Goal: Information Seeking & Learning: Learn about a topic

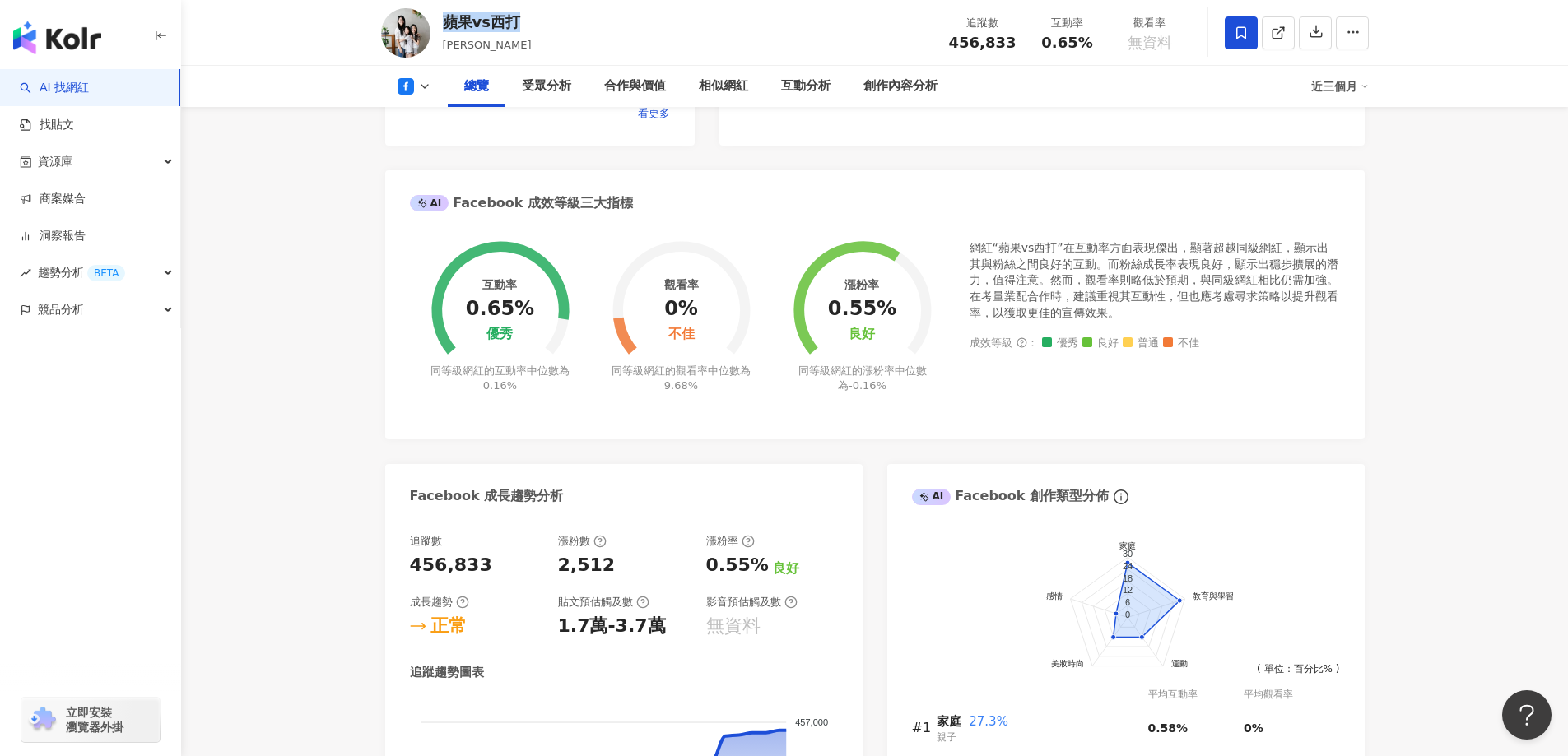
scroll to position [771, 0]
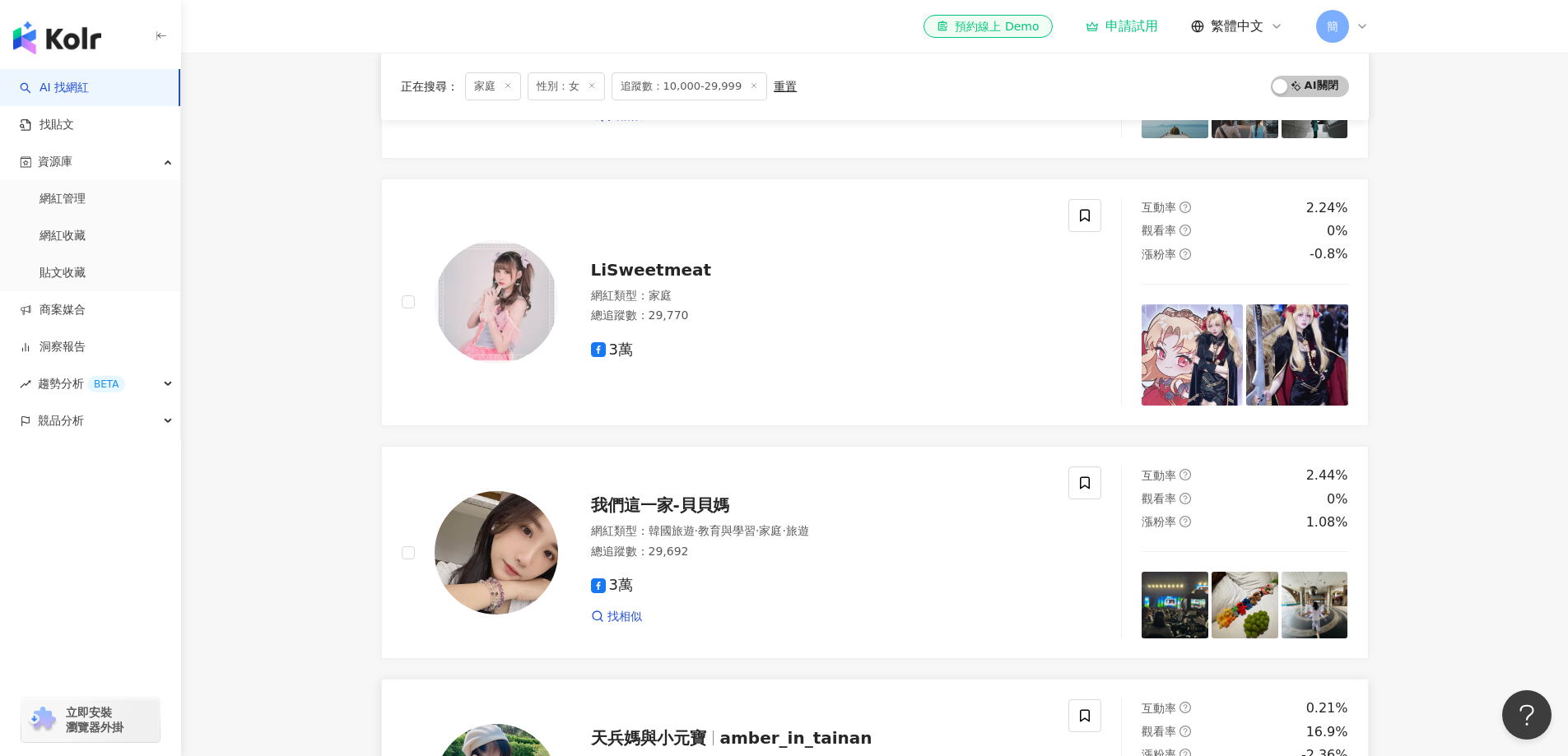
scroll to position [329, 0]
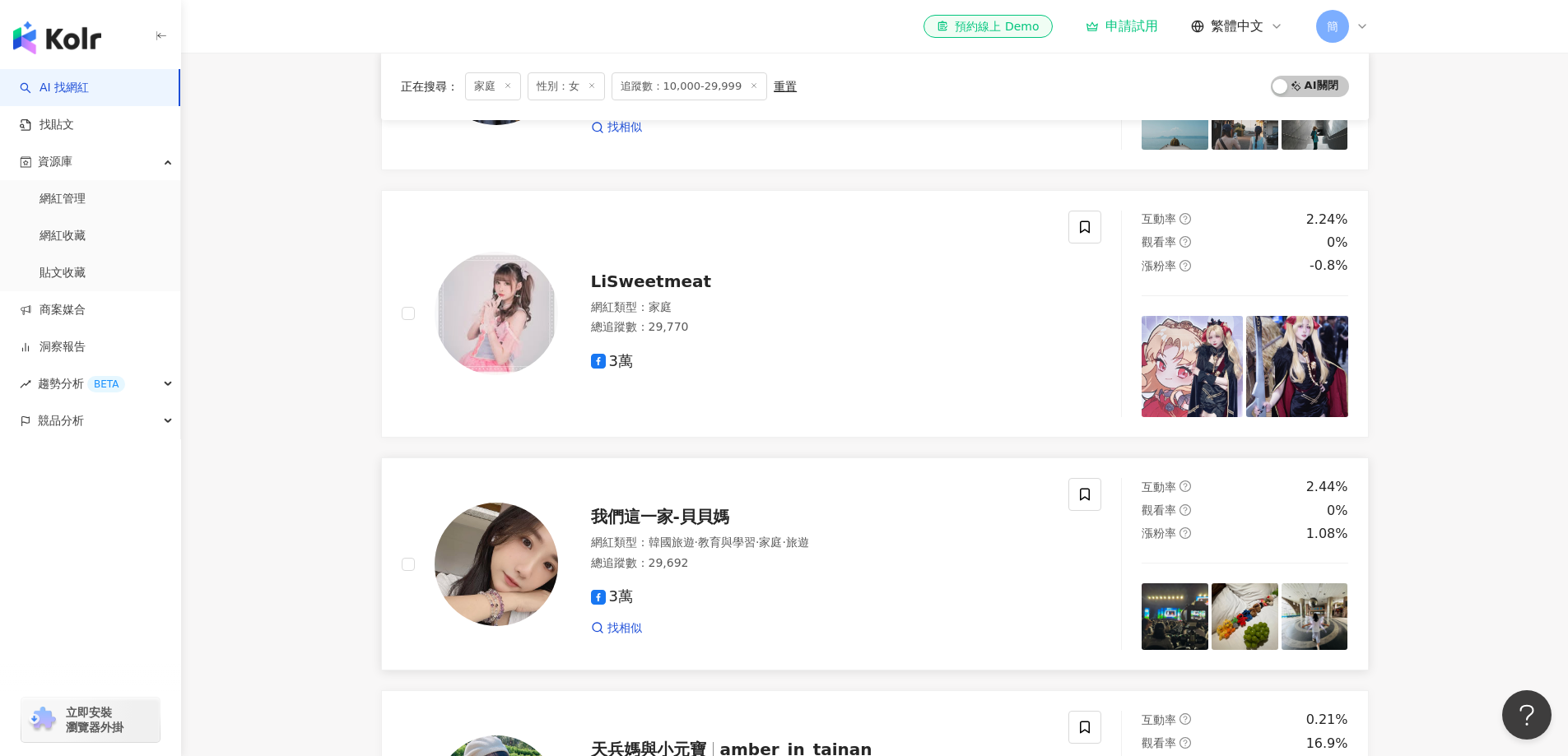
click at [657, 520] on span "我們這一家-貝貝媽" at bounding box center [661, 516] width 138 height 19
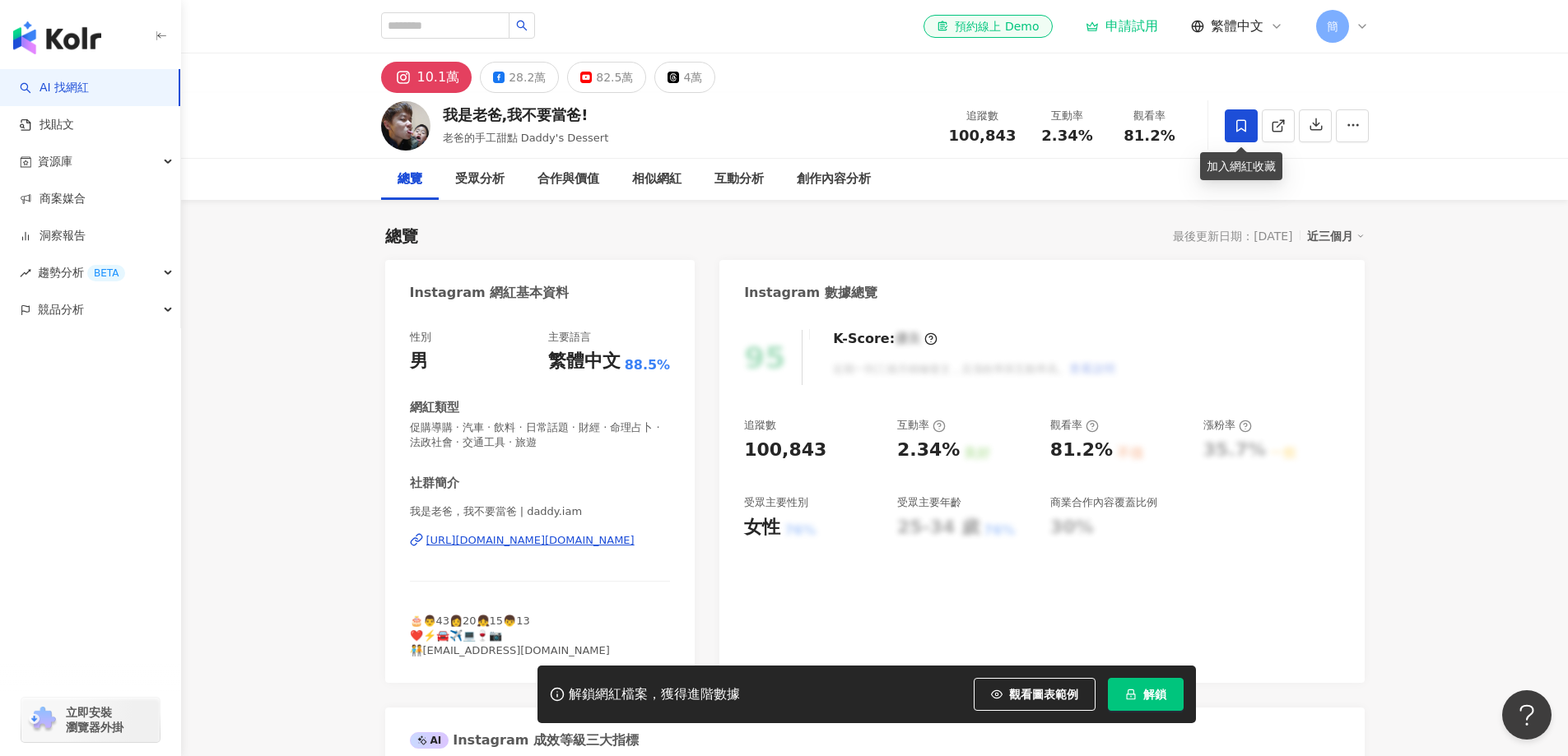
click at [1243, 135] on span at bounding box center [1242, 126] width 33 height 33
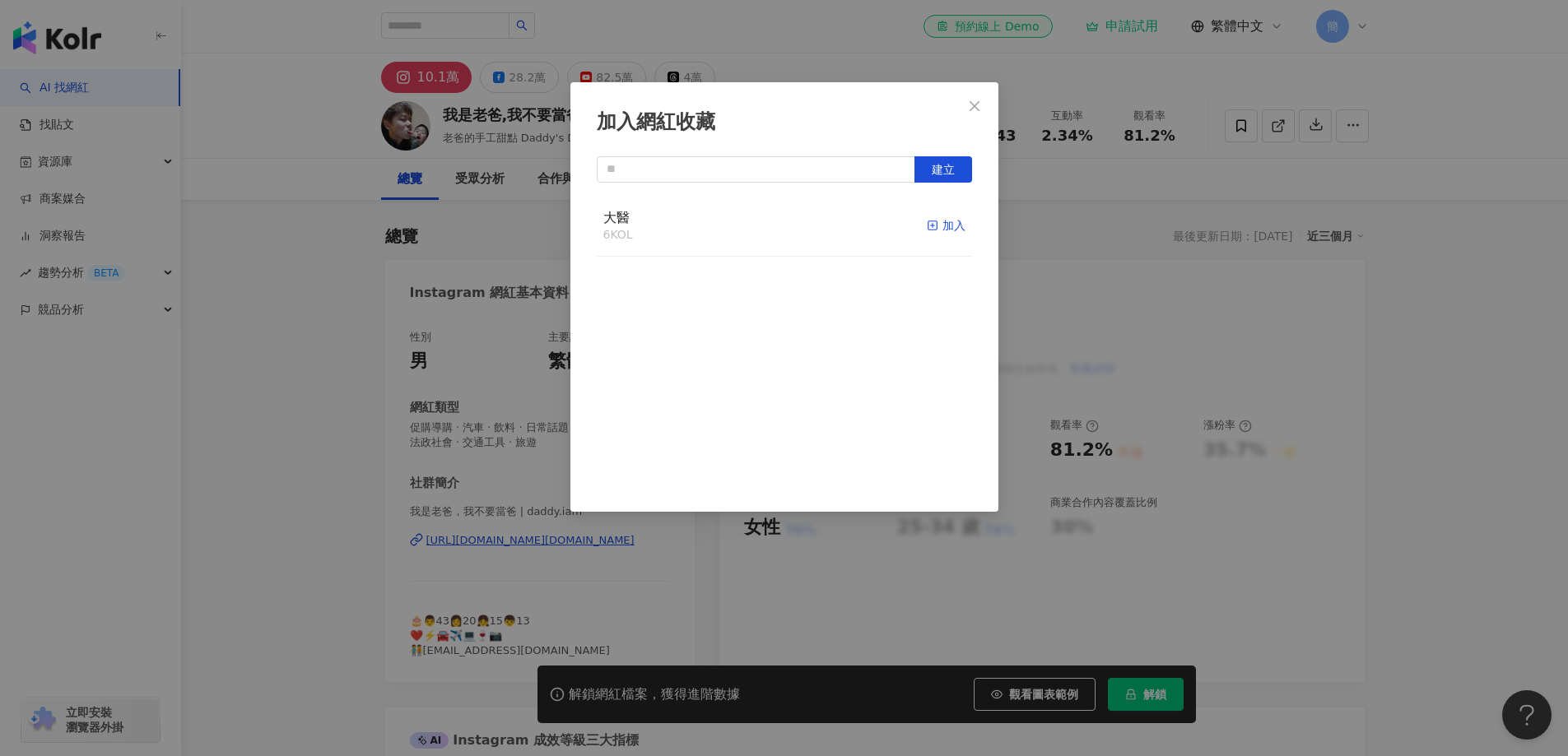
click at [928, 225] on div "加入" at bounding box center [946, 225] width 39 height 19
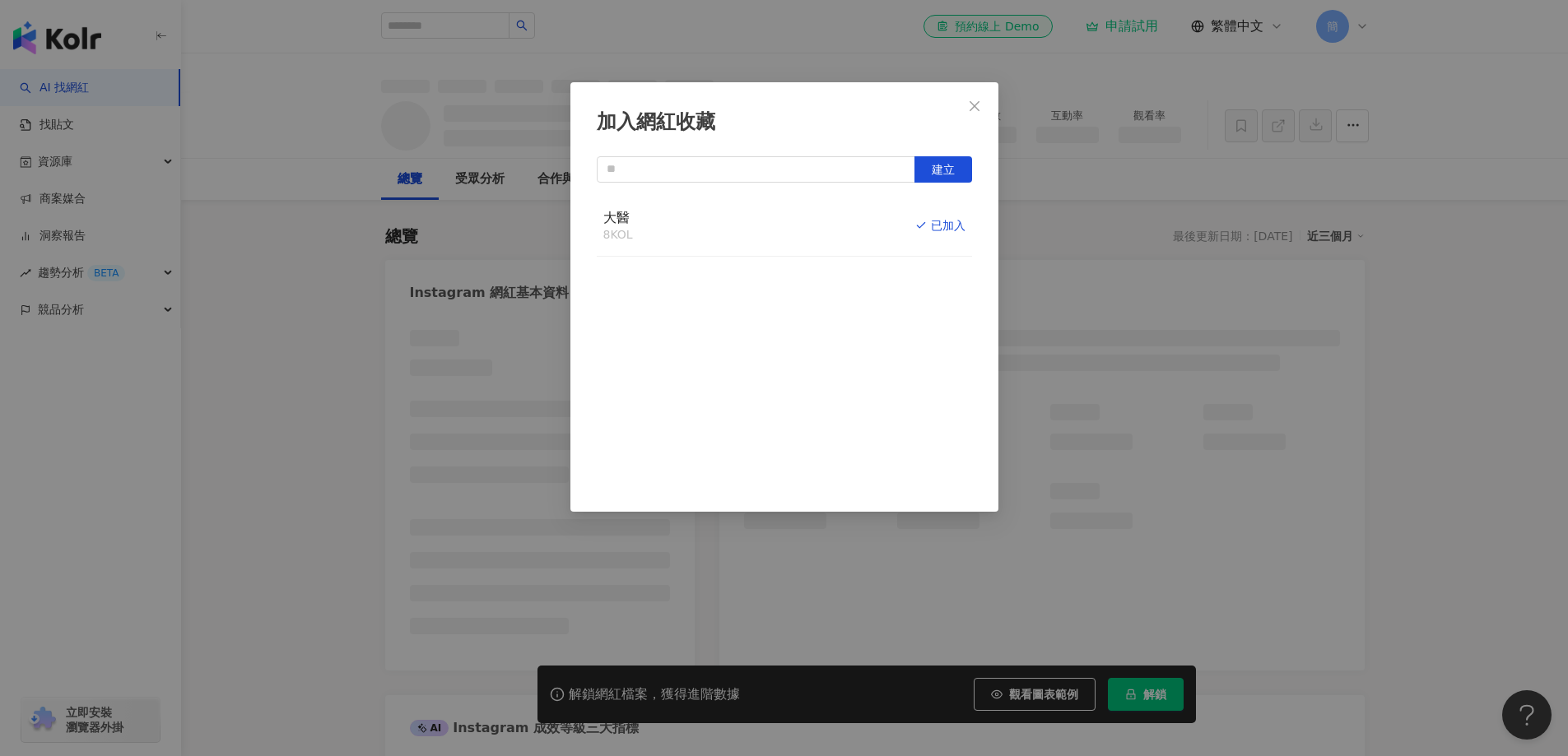
click at [975, 111] on icon "close" at bounding box center [975, 106] width 14 height 14
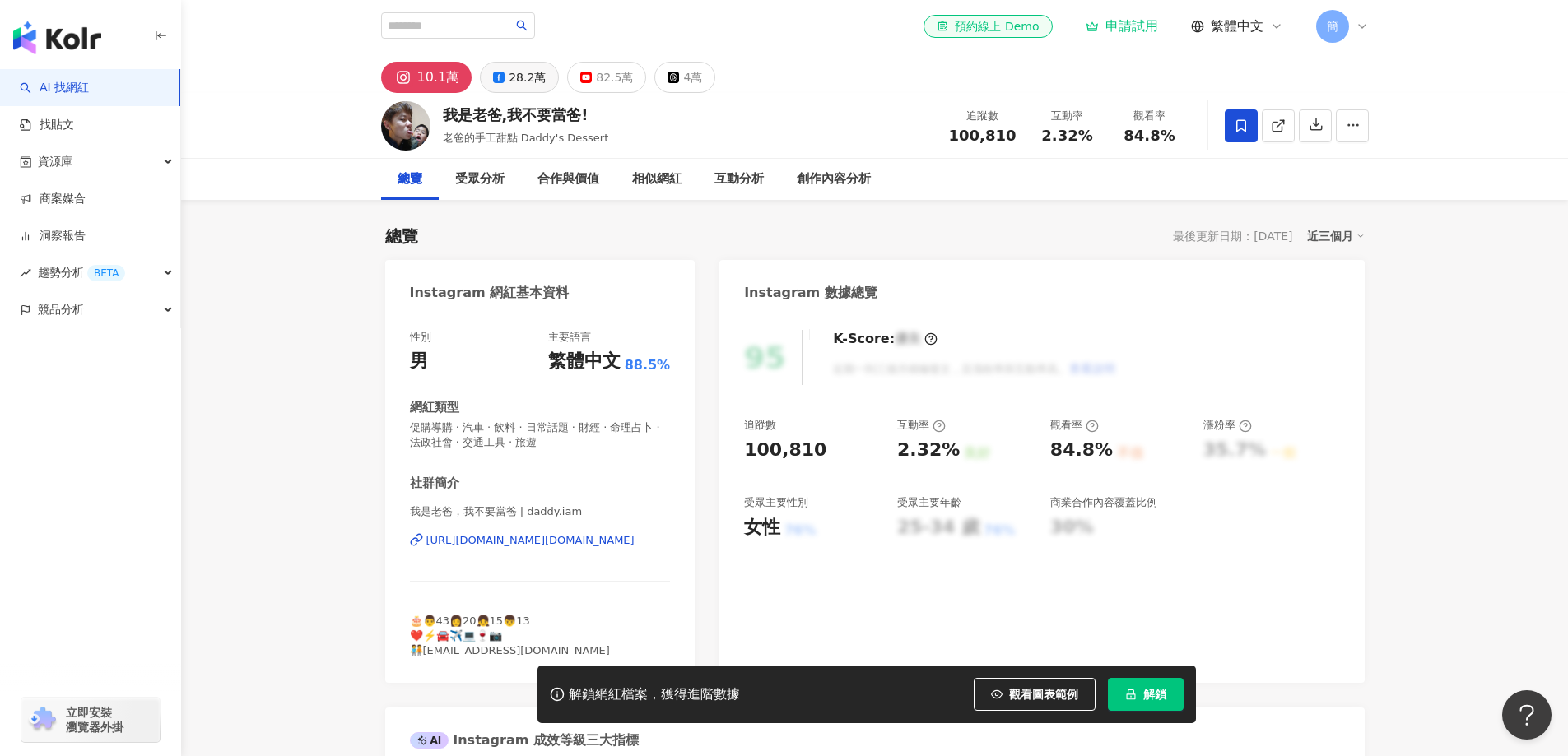
click at [515, 90] on button "28.2萬" at bounding box center [519, 77] width 79 height 31
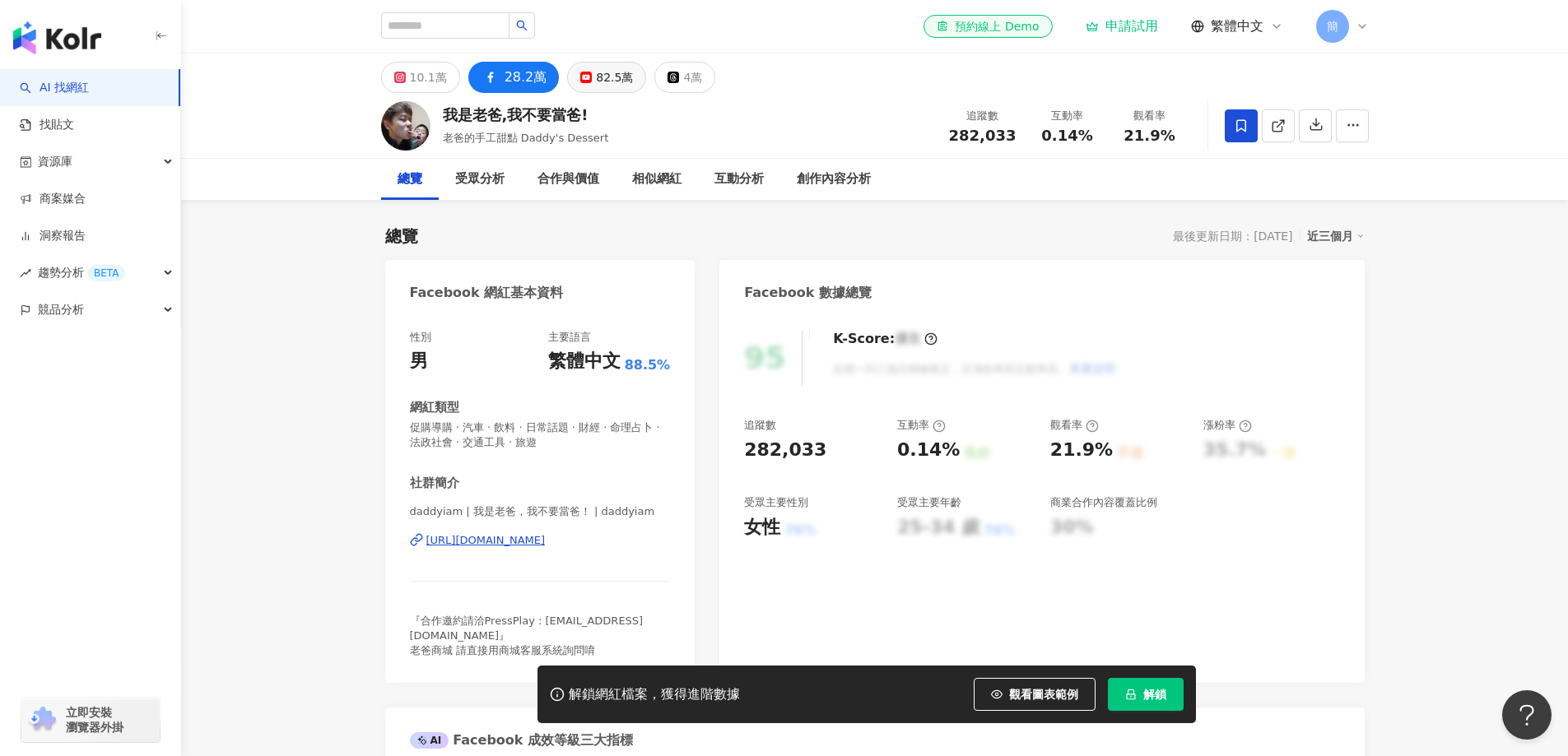
click at [597, 93] on button "82.5萬" at bounding box center [606, 77] width 79 height 31
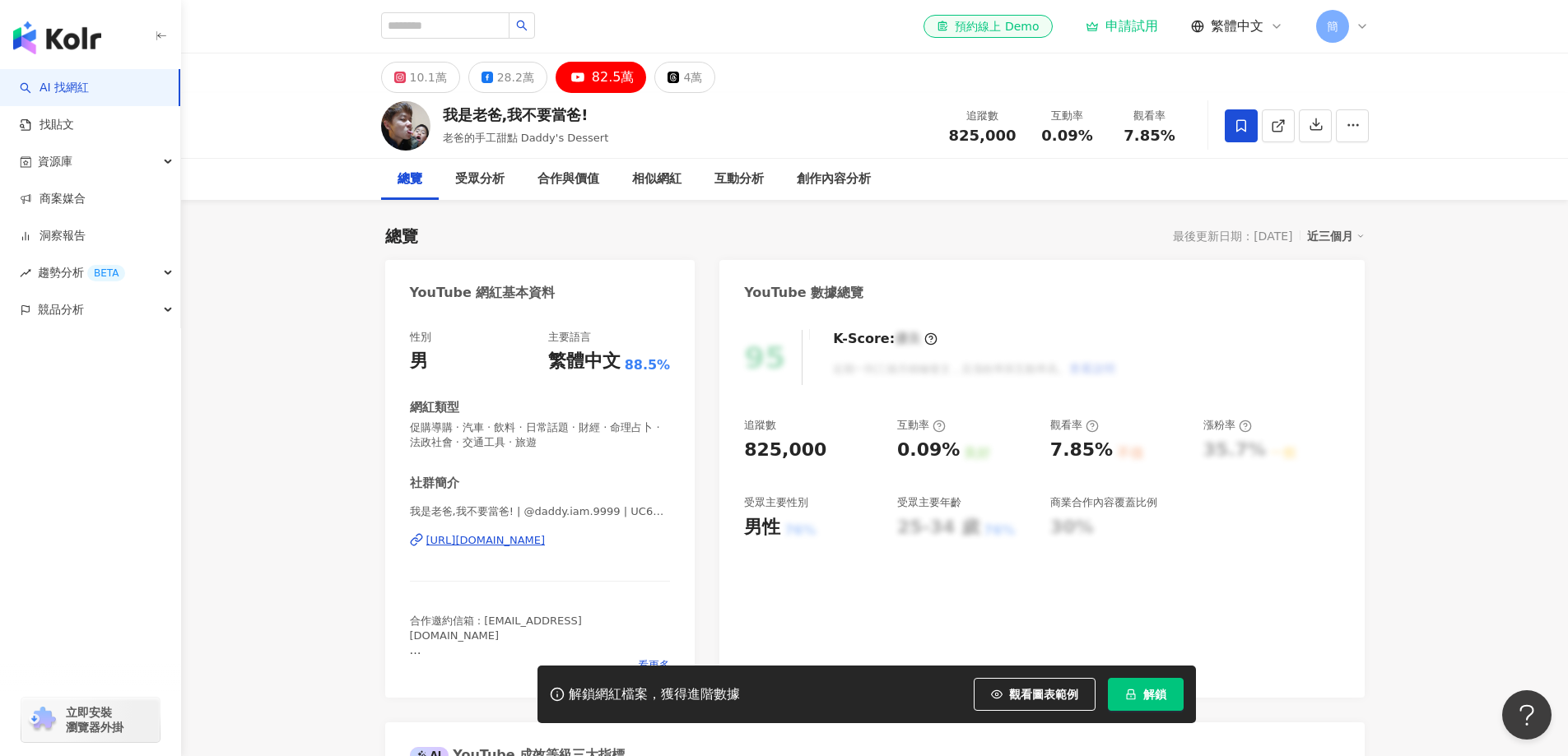
click at [536, 536] on div "https://www.youtube.com/channel/UC6ZHLoydvIPevb_A5M88L4A" at bounding box center [486, 540] width 120 height 15
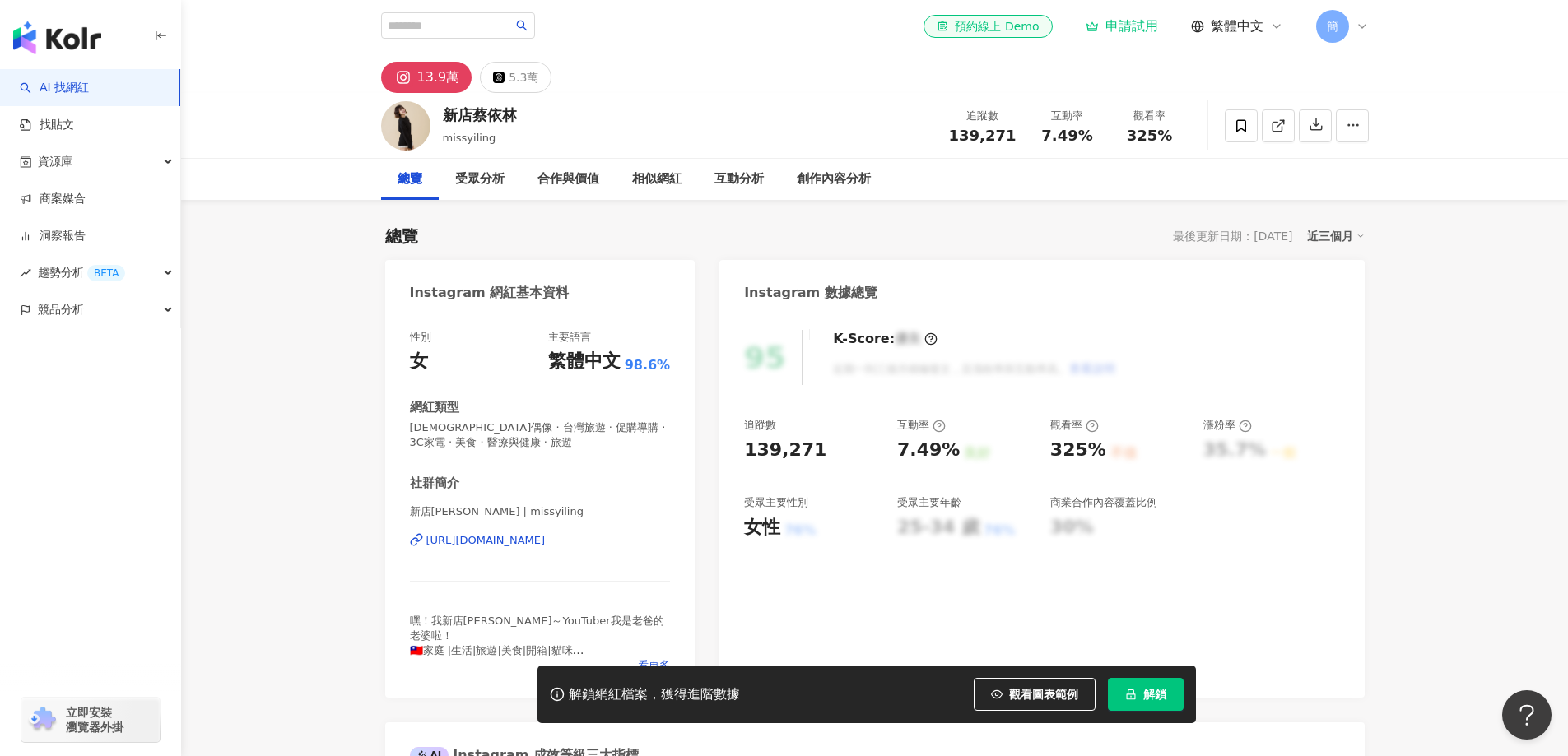
click at [546, 541] on div "https://www.instagram.com/missyiling/" at bounding box center [486, 540] width 120 height 15
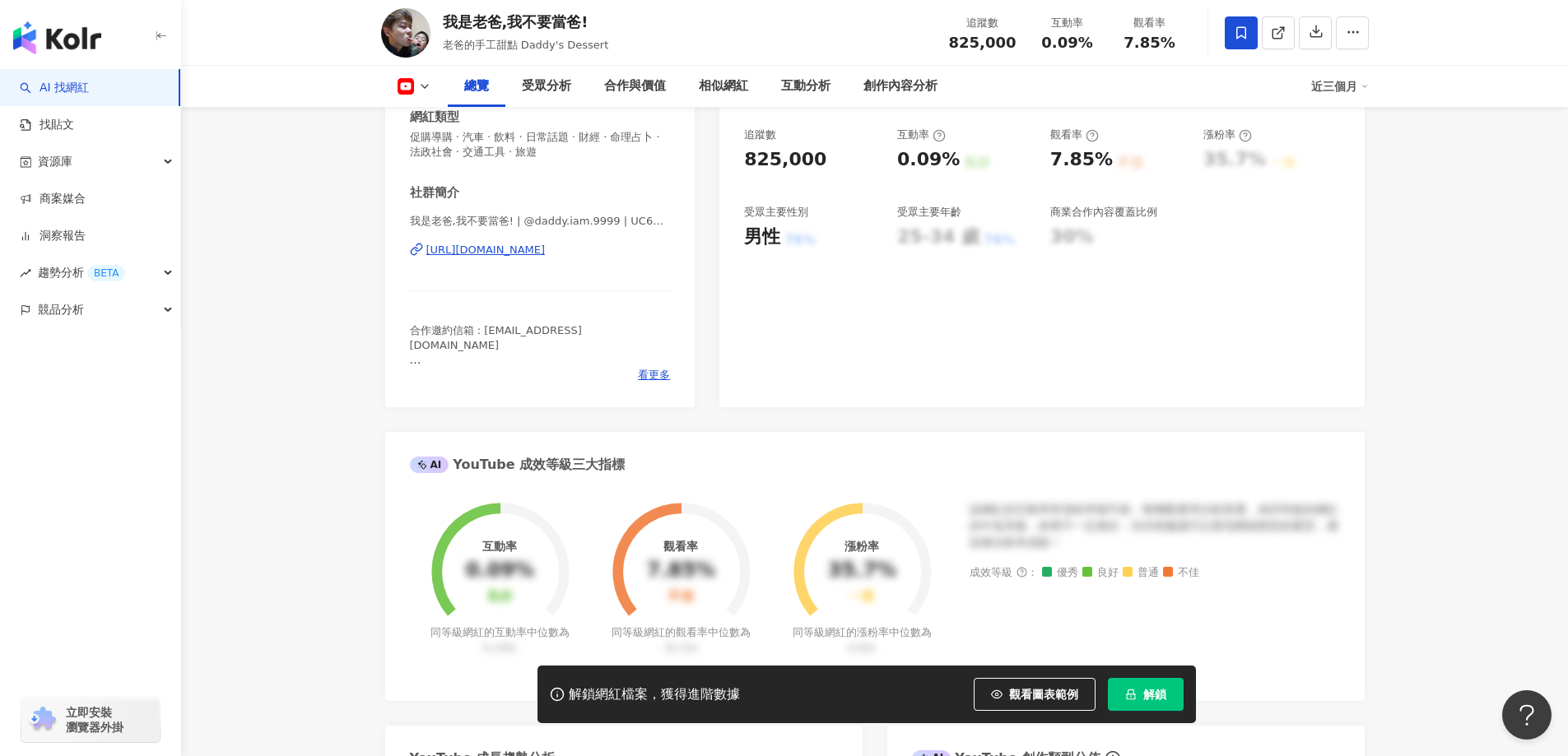
scroll to position [329, 0]
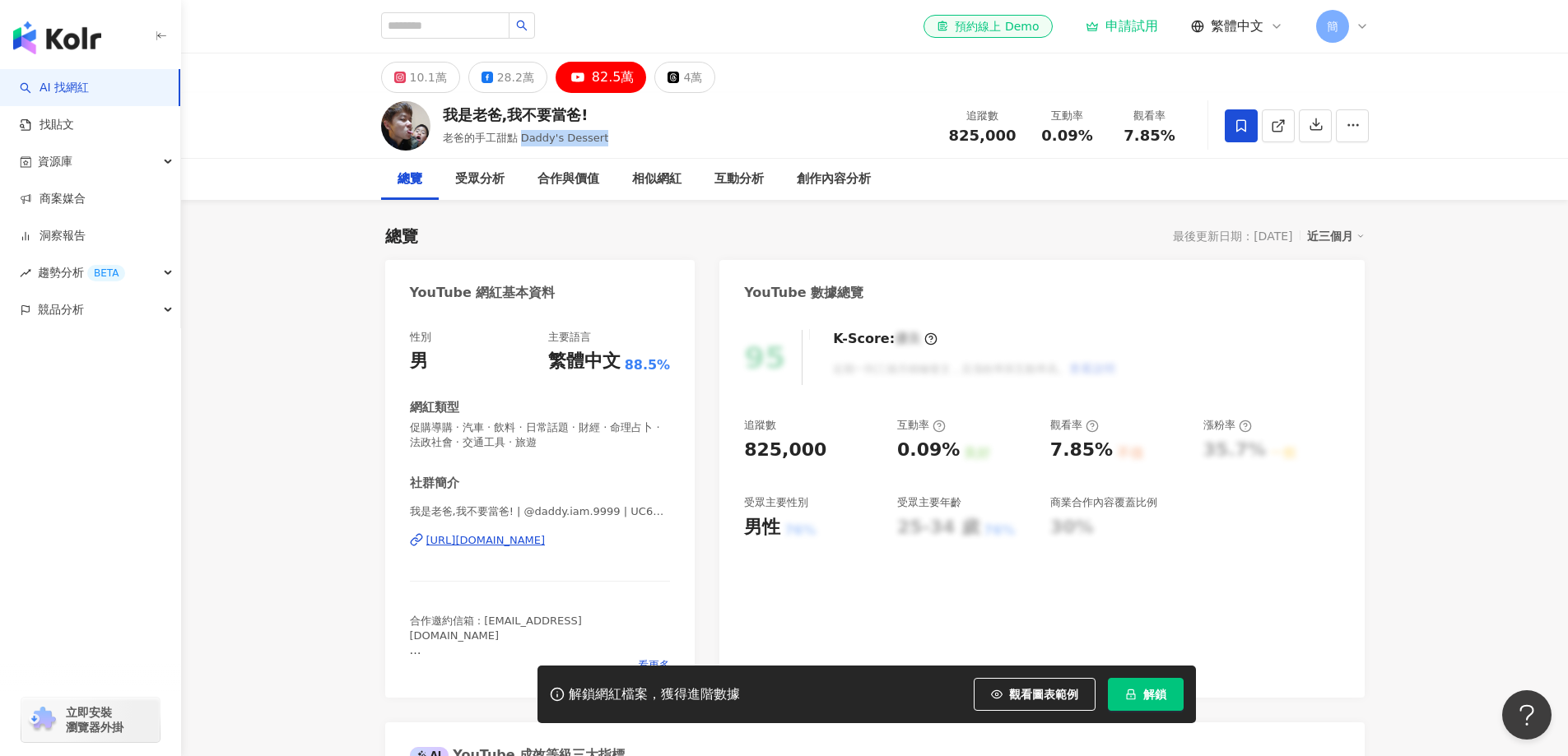
drag, startPoint x: 521, startPoint y: 138, endPoint x: 601, endPoint y: 138, distance: 80.0
click at [601, 138] on div "我是老爸,我不要當爸! 老爸的手工甜點 Daddy's Dessert 追蹤數 825,000 互動率 0.09% 觀看率 7.85%" at bounding box center [874, 125] width 1053 height 65
copy span "Daddy's Dessert"
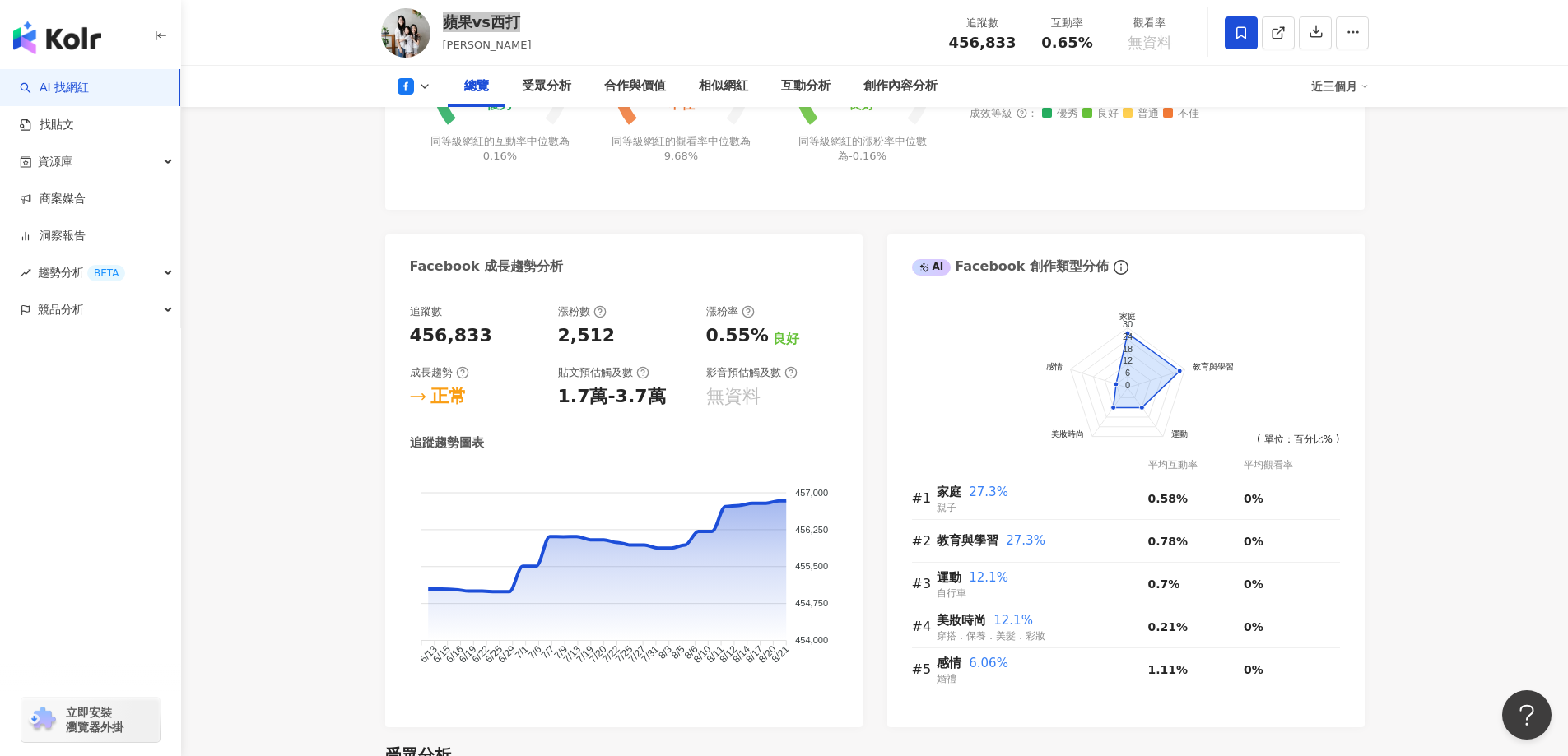
scroll to position [771, 0]
